Goal: Task Accomplishment & Management: Manage account settings

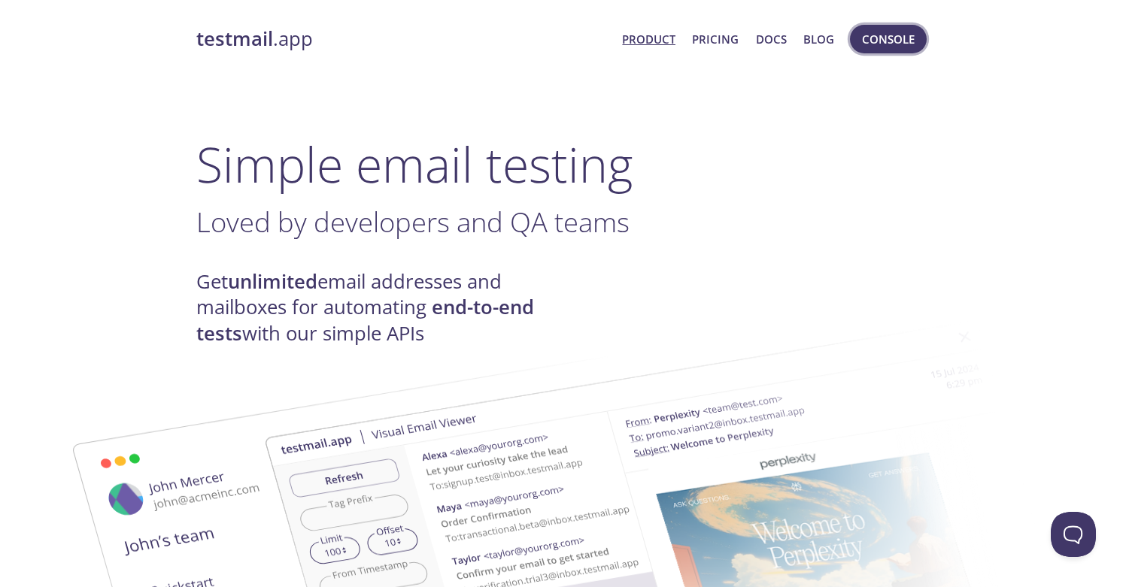
click at [878, 45] on span "Console" at bounding box center [888, 39] width 53 height 20
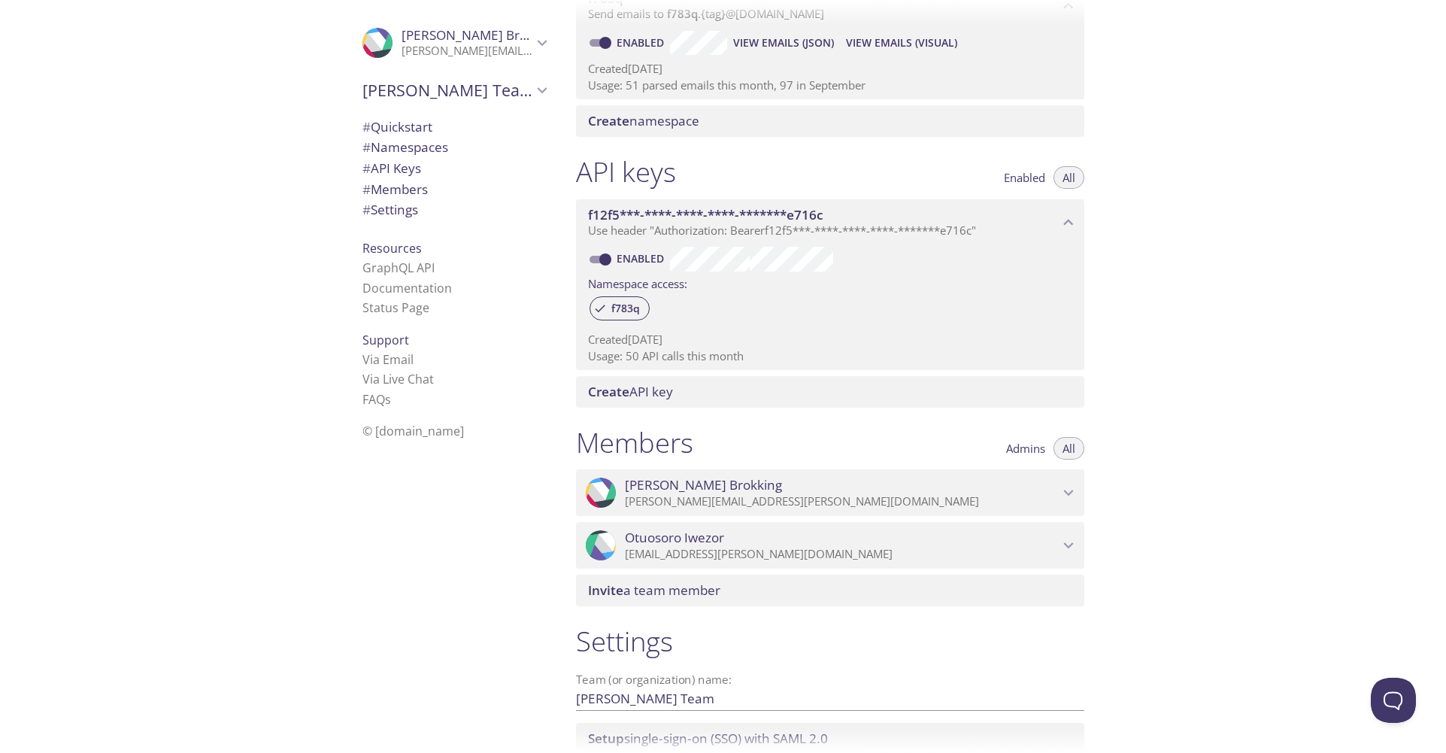
scroll to position [388, 0]
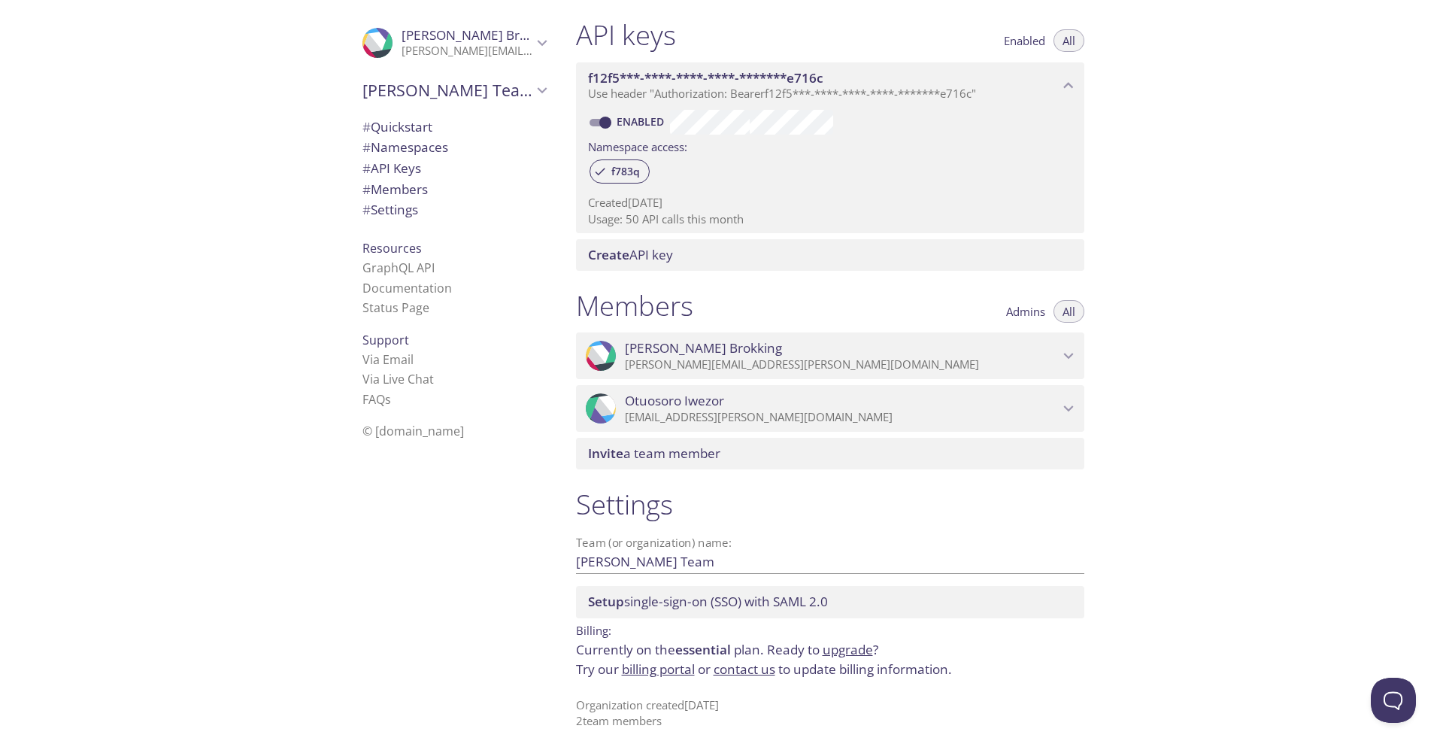
click at [663, 451] on span "Invite a team member" at bounding box center [654, 453] width 132 height 17
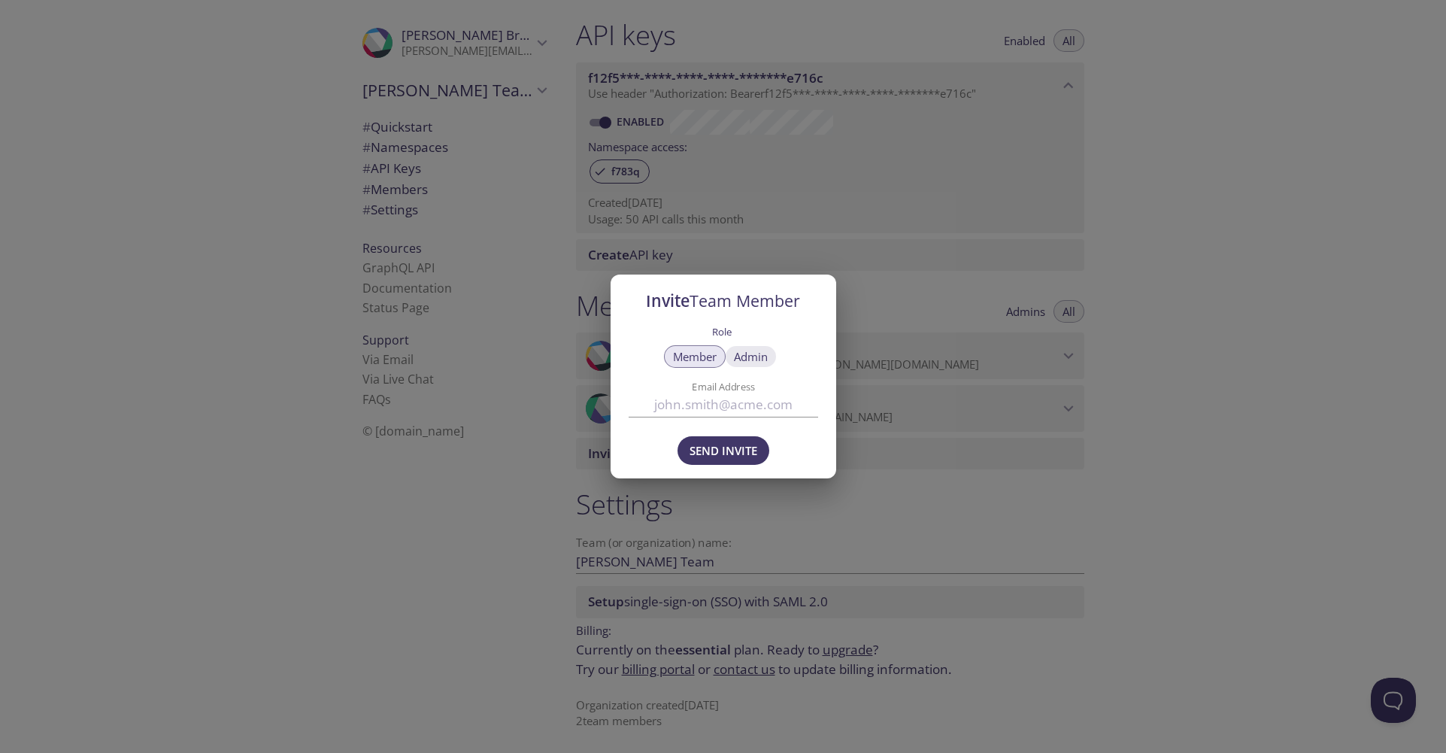
click at [758, 357] on span "Admin" at bounding box center [751, 357] width 34 height 0
click at [766, 414] on input "Email Address" at bounding box center [724, 405] width 190 height 25
type input "[PERSON_NAME][EMAIL_ADDRESS][PERSON_NAME][DOMAIN_NAME]"
click at [712, 444] on span "Send Invite" at bounding box center [724, 451] width 68 height 20
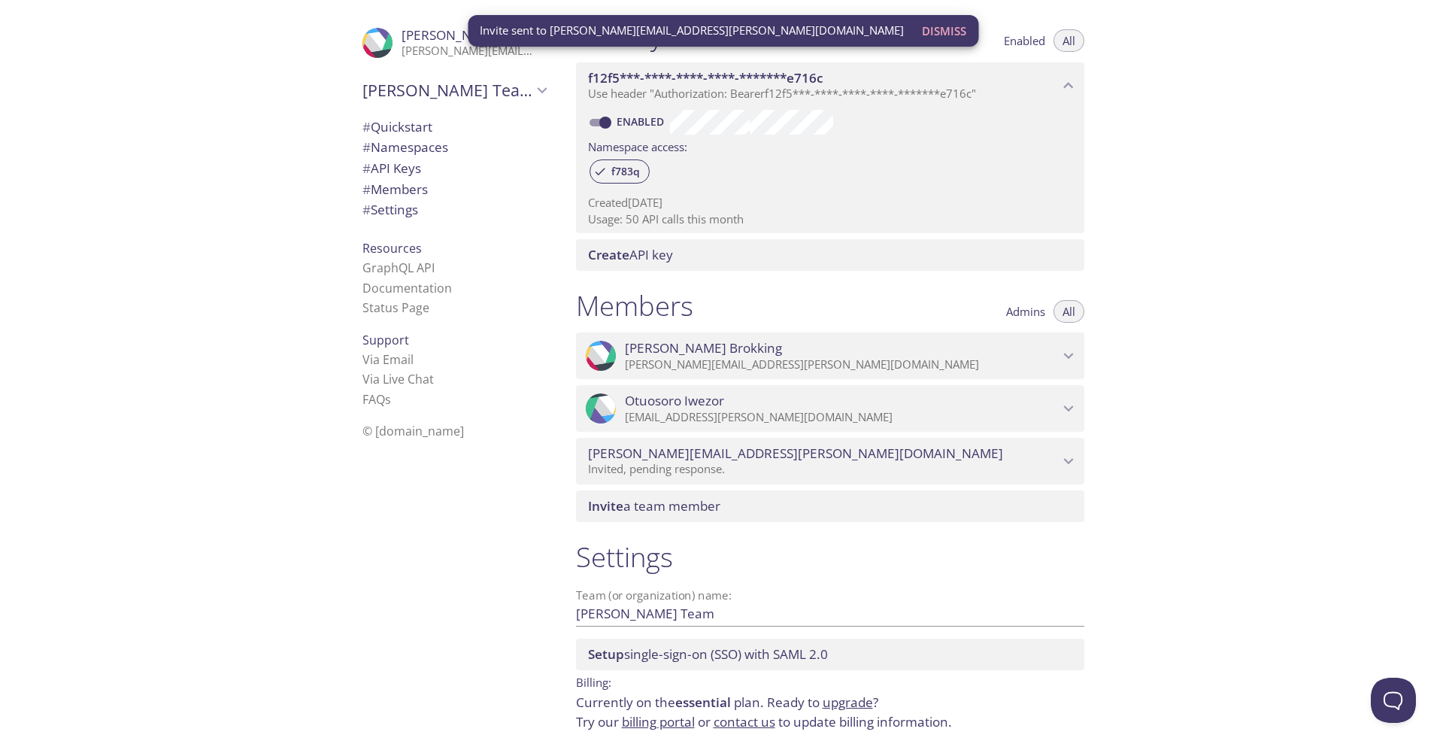
click at [770, 511] on span "Invite a team member" at bounding box center [833, 506] width 490 height 17
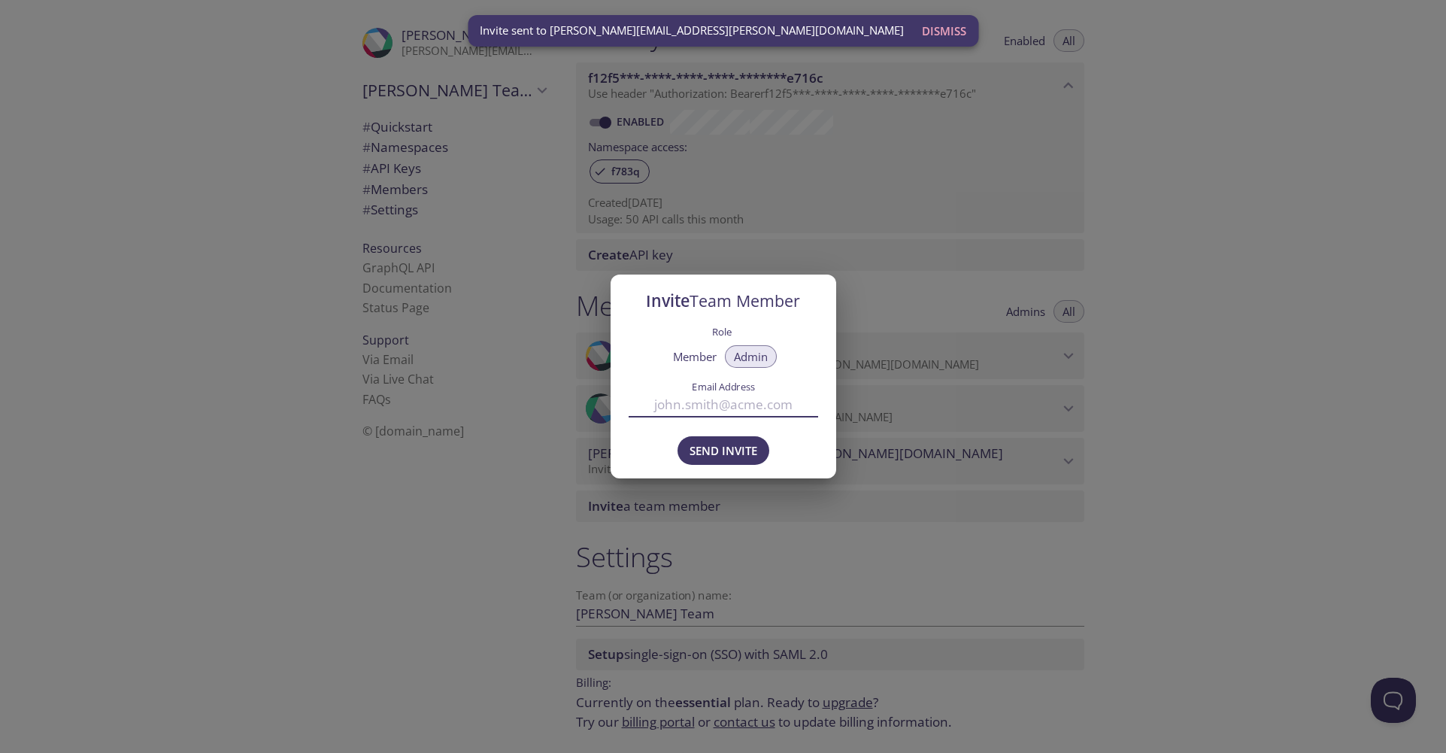
click at [712, 393] on input "Email Address" at bounding box center [724, 405] width 190 height 25
type input "ω"
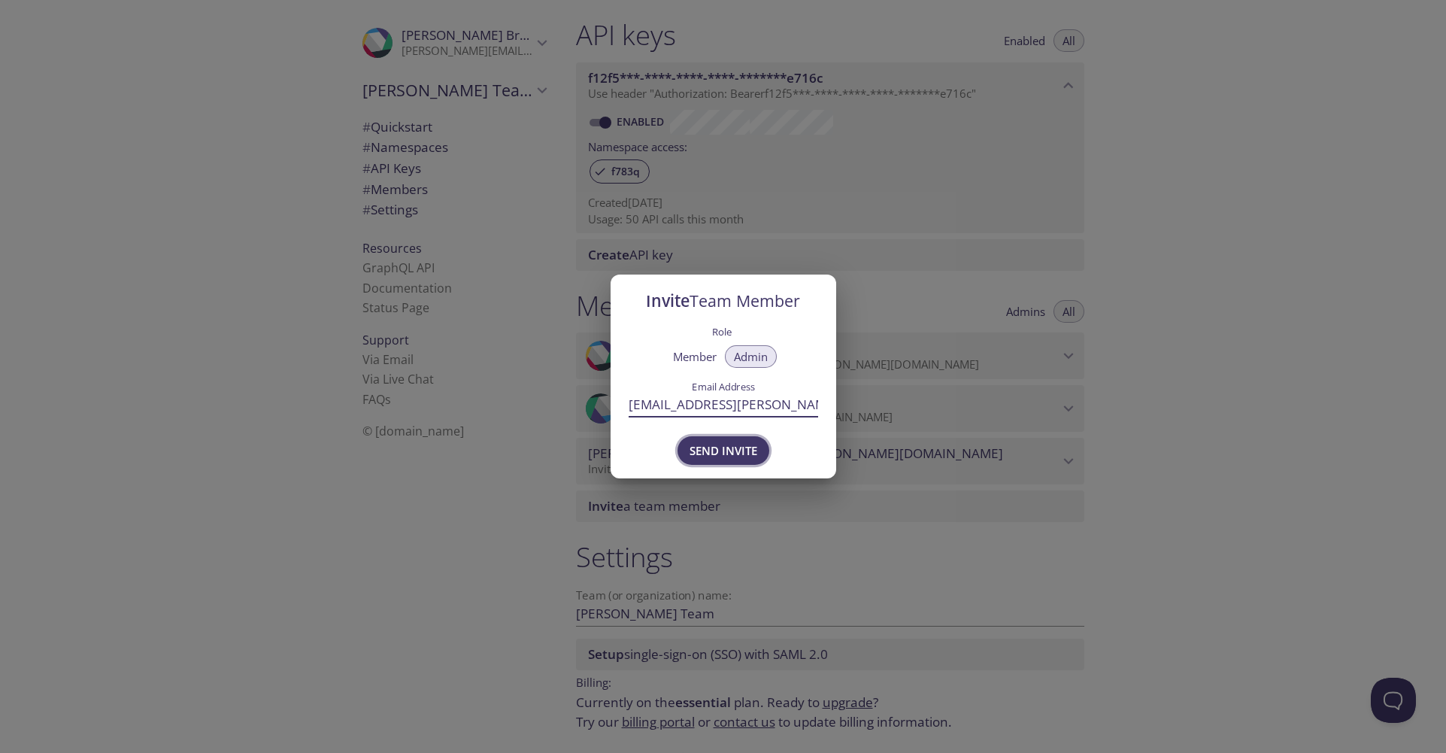
type input "[EMAIL_ADDRESS][PERSON_NAME][DOMAIN_NAME]"
click at [717, 441] on span "Send Invite" at bounding box center [724, 451] width 68 height 20
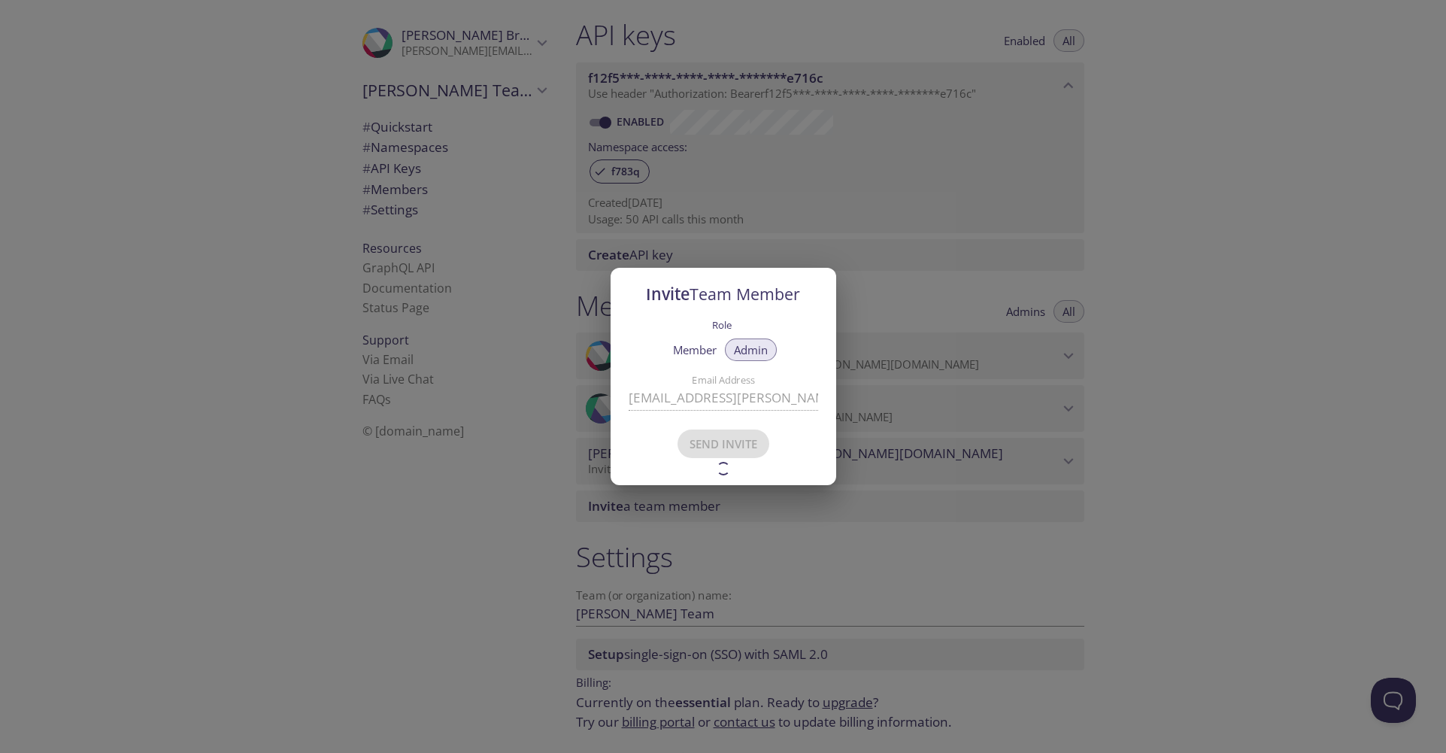
click at [1125, 489] on div "Invite Team Member Role Member Admin Email Address [EMAIL_ADDRESS][PERSON_NAME]…" at bounding box center [723, 376] width 1446 height 753
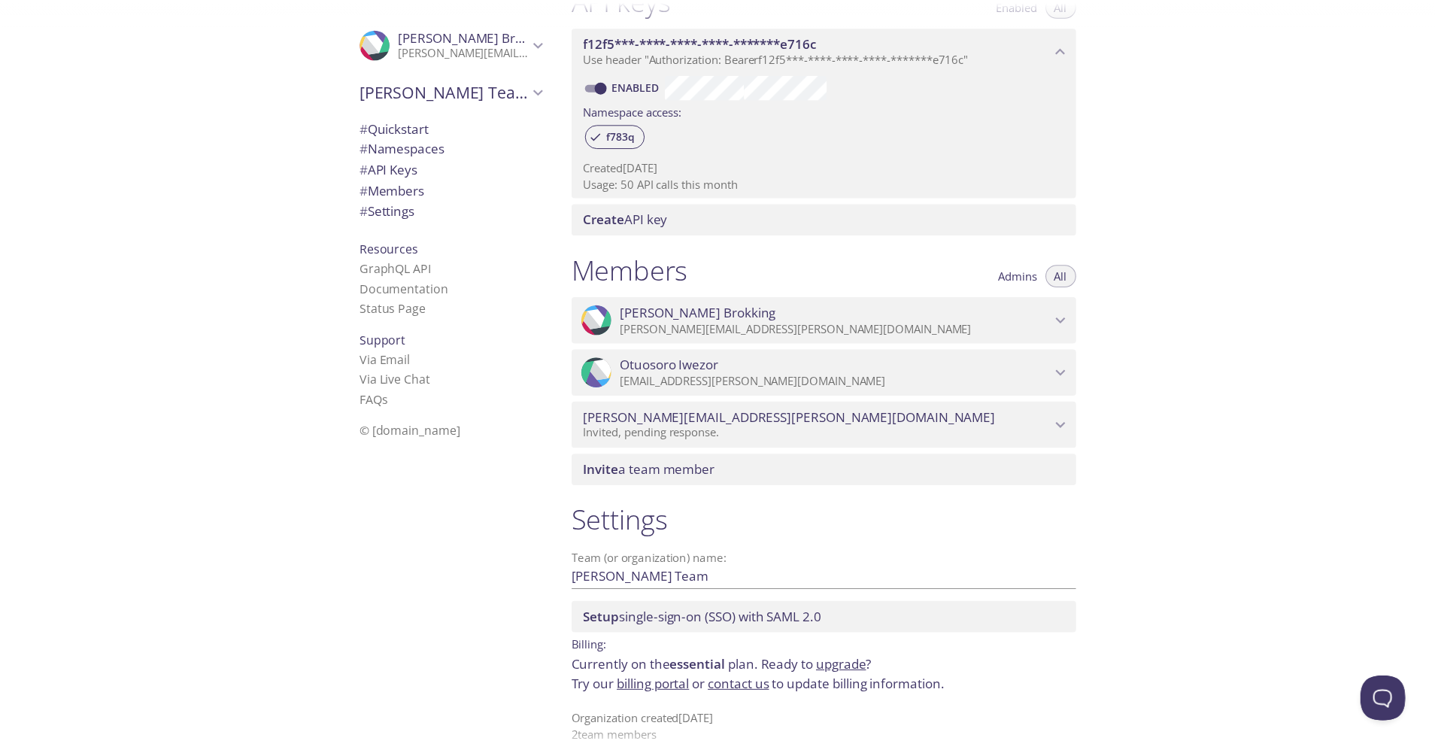
scroll to position [441, 0]
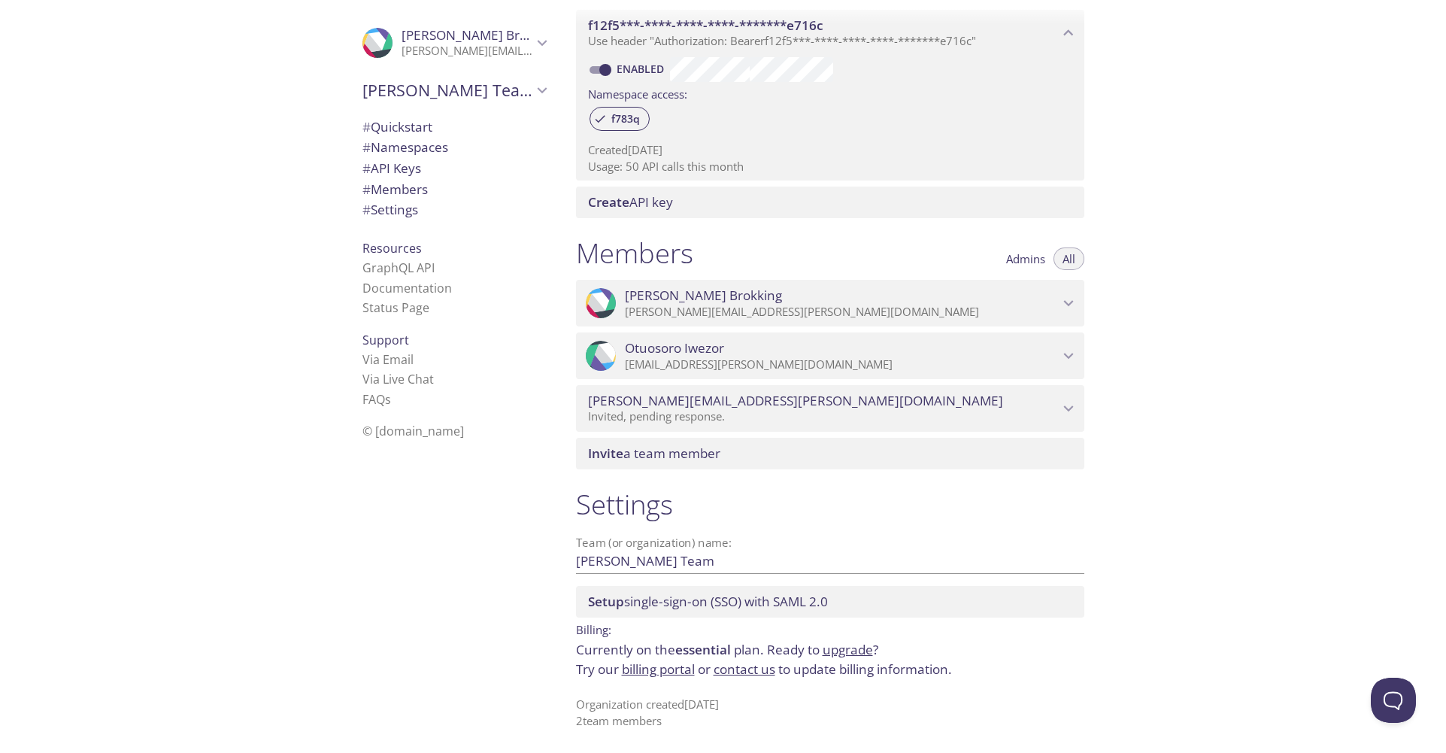
click at [855, 587] on link "upgrade" at bounding box center [848, 649] width 50 height 17
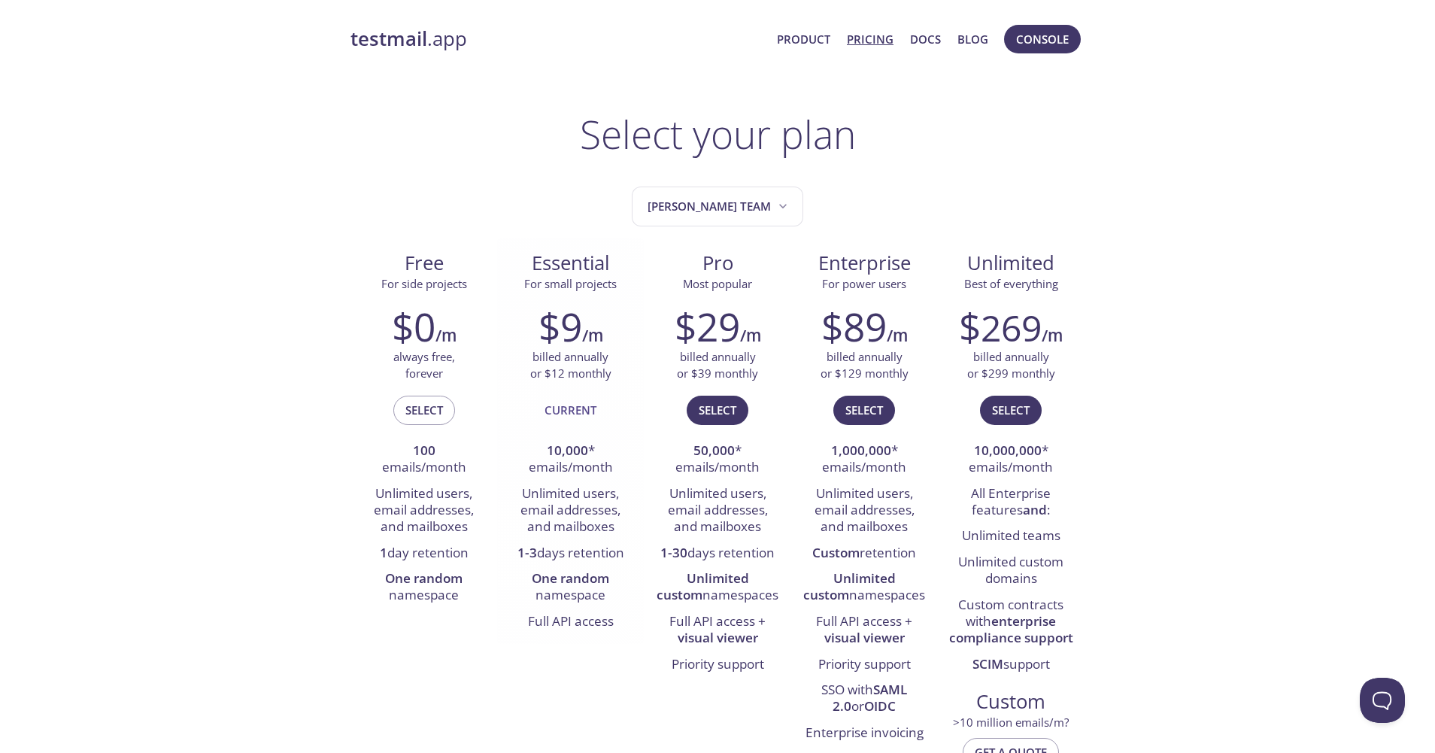
click at [609, 328] on div "$9 /m" at bounding box center [570, 326] width 124 height 45
drag, startPoint x: 1185, startPoint y: 291, endPoint x: 1180, endPoint y: 283, distance: 9.4
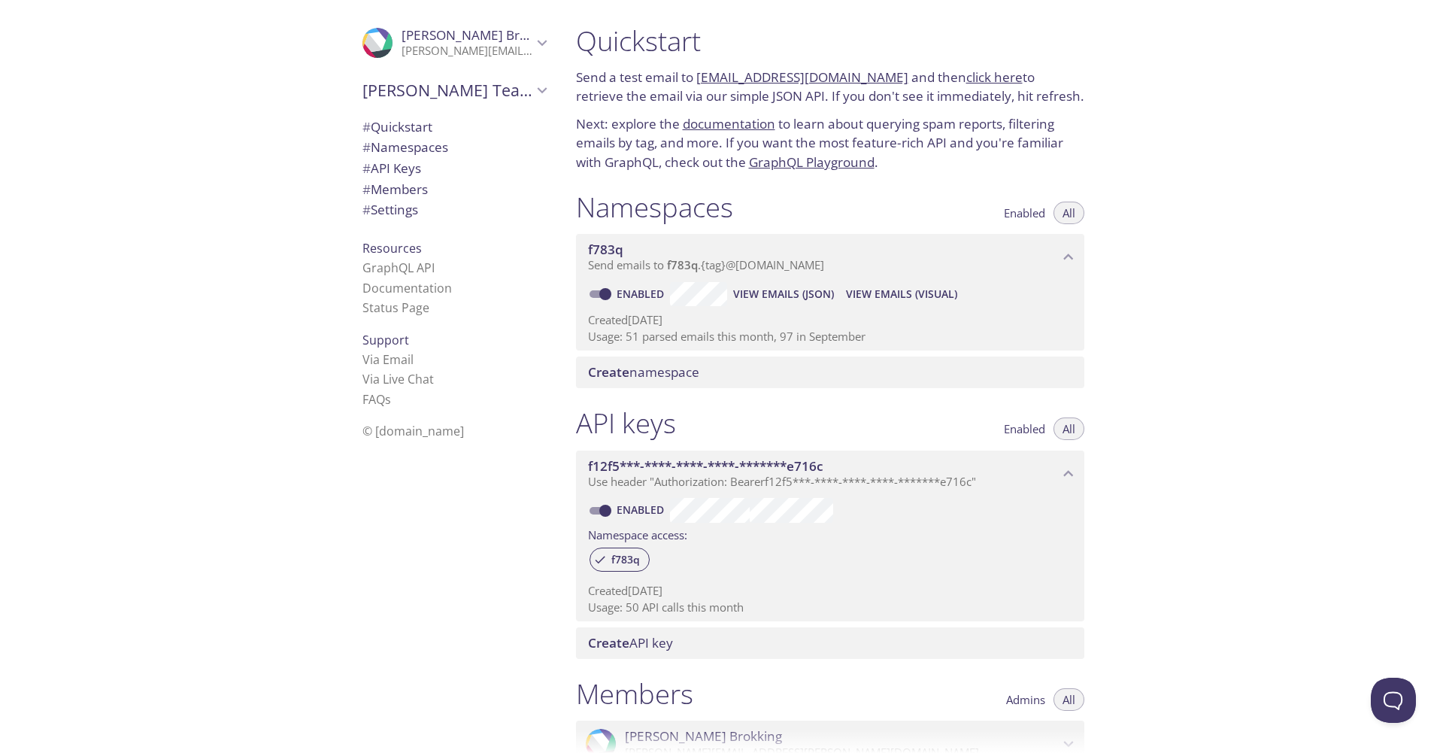
click at [1125, 163] on div "Quickstart Send a test email to [EMAIL_ADDRESS][DOMAIN_NAME] and then click her…" at bounding box center [1005, 376] width 883 height 753
click at [1125, 253] on div "Quickstart Send a test email to [EMAIL_ADDRESS][DOMAIN_NAME] and then click her…" at bounding box center [1005, 376] width 883 height 753
click at [1125, 172] on div "Quickstart Send a test email to [EMAIL_ADDRESS][DOMAIN_NAME] and then click her…" at bounding box center [1005, 376] width 883 height 753
